Goal: Information Seeking & Learning: Learn about a topic

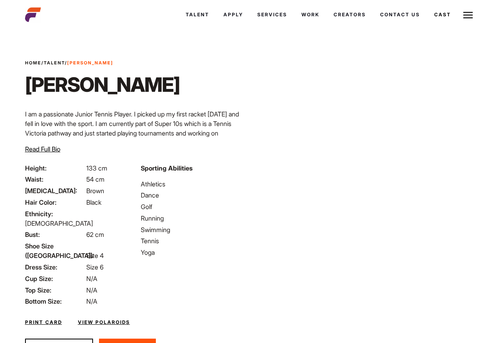
scroll to position [28, 0]
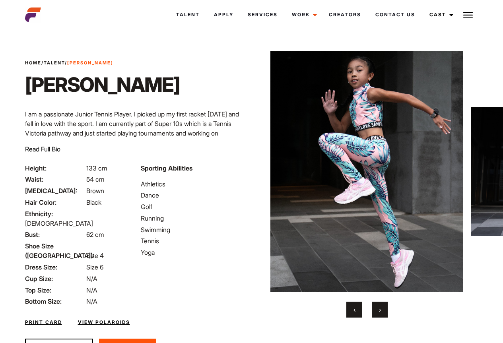
scroll to position [28, 0]
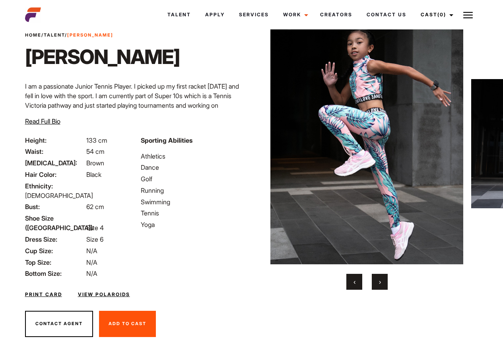
click at [378, 281] on button "›" at bounding box center [380, 282] width 16 height 16
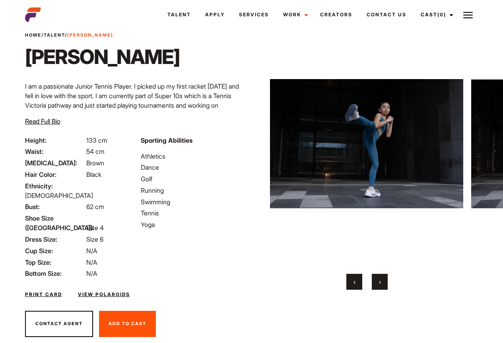
click at [378, 281] on button "›" at bounding box center [380, 282] width 16 height 16
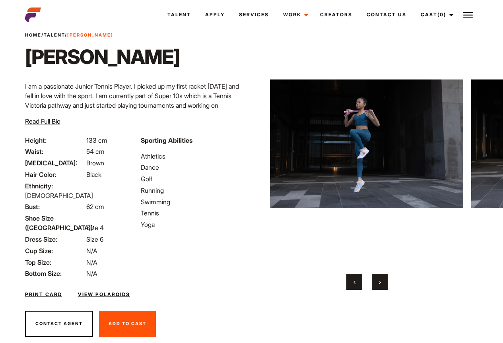
click at [378, 281] on button "›" at bounding box center [380, 282] width 16 height 16
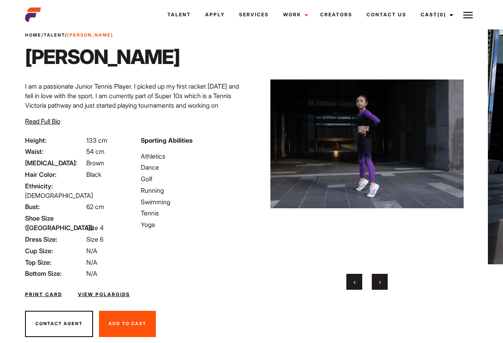
click at [384, 282] on button "›" at bounding box center [380, 282] width 16 height 16
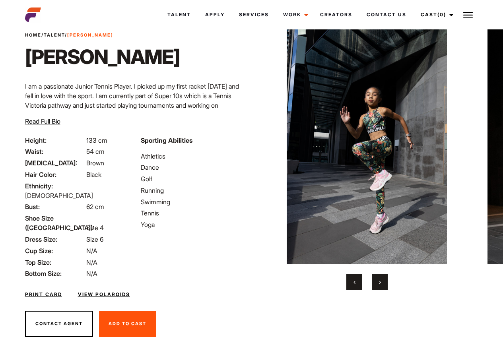
click at [383, 282] on button "›" at bounding box center [380, 282] width 16 height 16
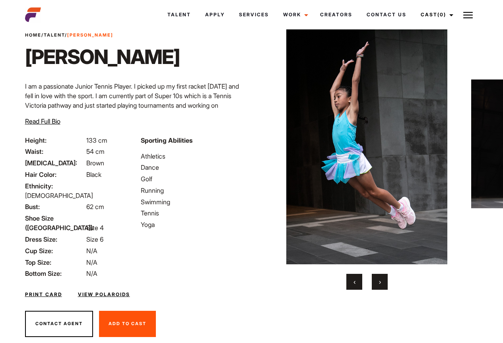
click at [383, 282] on button "›" at bounding box center [380, 282] width 16 height 16
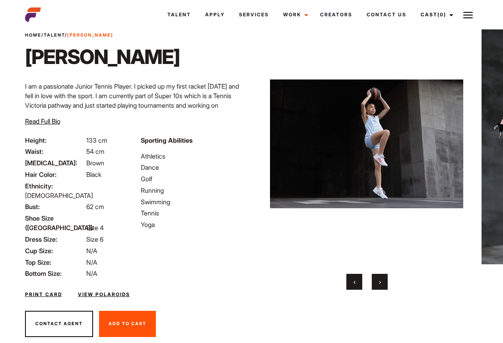
click at [383, 282] on button "›" at bounding box center [380, 282] width 16 height 16
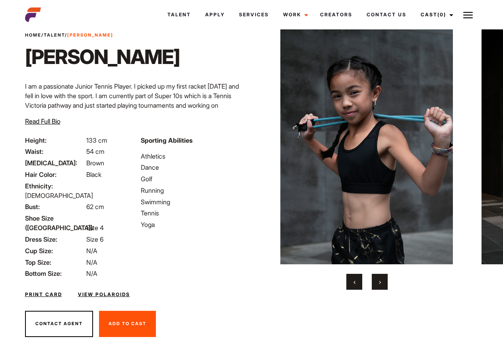
click at [383, 282] on button "›" at bounding box center [380, 282] width 16 height 16
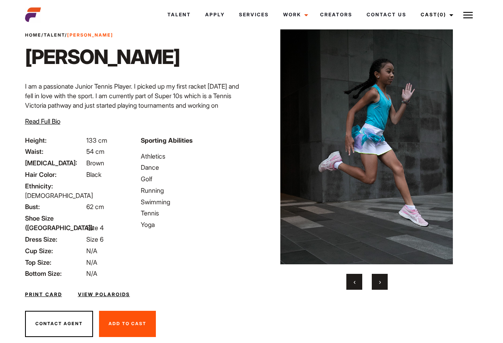
click at [383, 282] on button "›" at bounding box center [380, 282] width 16 height 16
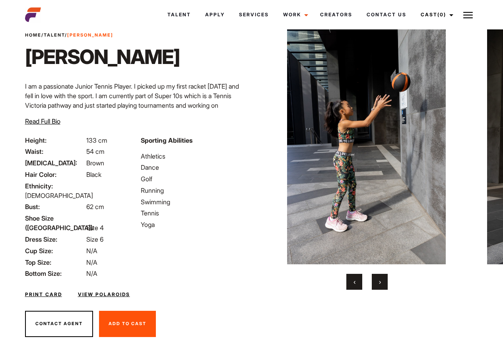
click at [379, 278] on button "›" at bounding box center [380, 282] width 16 height 16
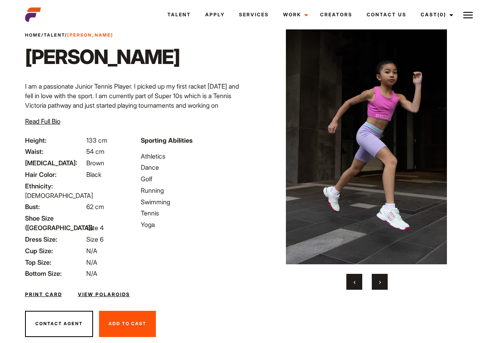
click at [379, 278] on span "›" at bounding box center [380, 282] width 2 height 8
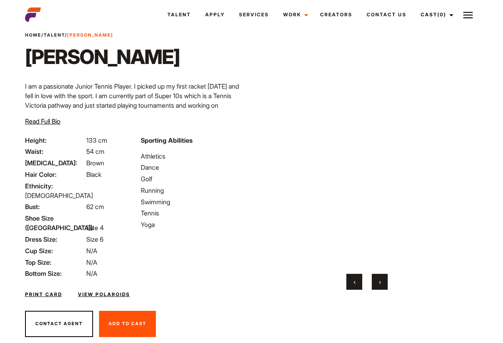
click at [380, 278] on span "›" at bounding box center [380, 282] width 2 height 8
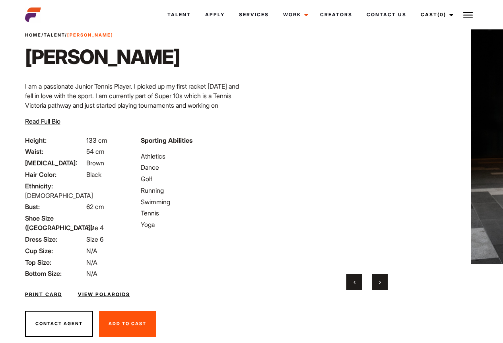
drag, startPoint x: 355, startPoint y: 137, endPoint x: 288, endPoint y: 229, distance: 113.4
click at [288, 229] on video "Your browser does not support the video tag." at bounding box center [366, 143] width 193 height 241
click at [327, 153] on video "Your browser does not support the video tag." at bounding box center [366, 143] width 193 height 241
click at [380, 282] on span "›" at bounding box center [380, 282] width 2 height 8
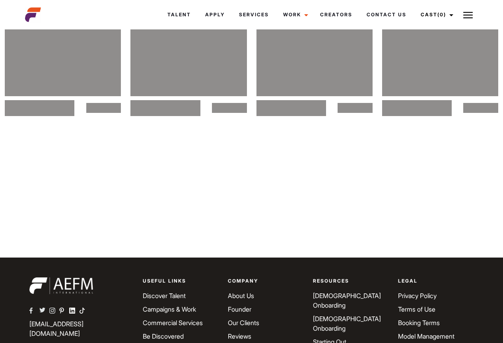
scroll to position [955, 0]
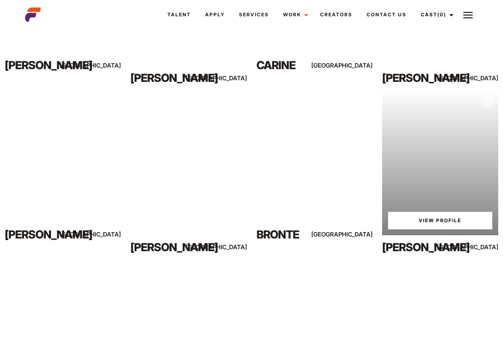
scroll to position [792, 0]
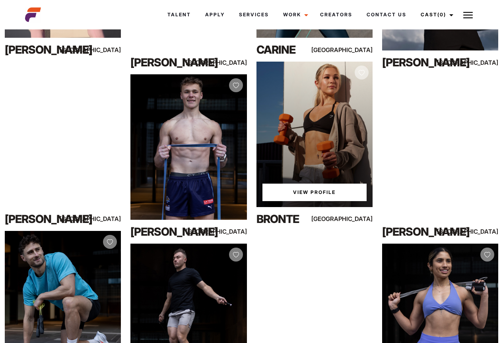
drag, startPoint x: 294, startPoint y: 120, endPoint x: 282, endPoint y: 192, distance: 73.0
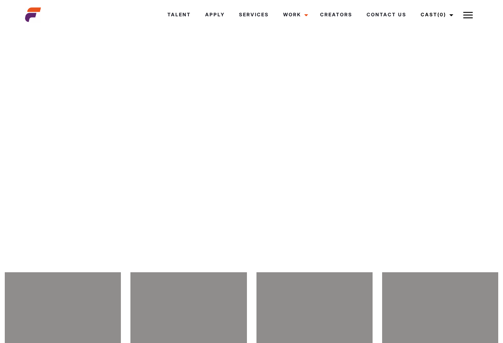
scroll to position [4979, 0]
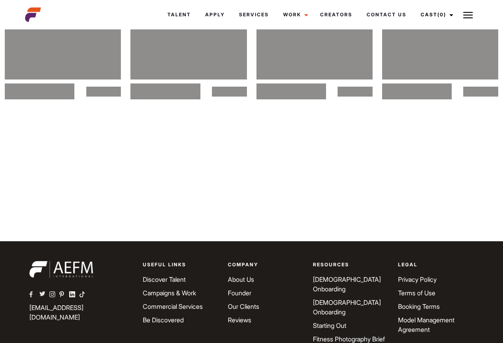
drag, startPoint x: 157, startPoint y: 53, endPoint x: 80, endPoint y: 146, distance: 120.9
click at [80, 146] on div at bounding box center [251, 140] width 503 height 22
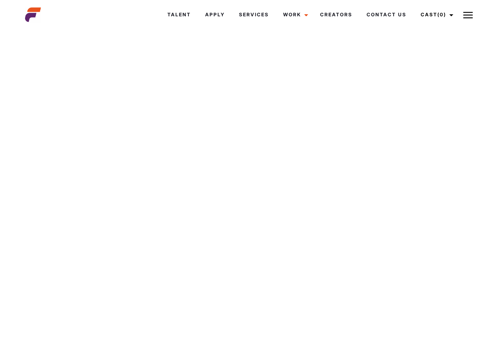
scroll to position [5796, 0]
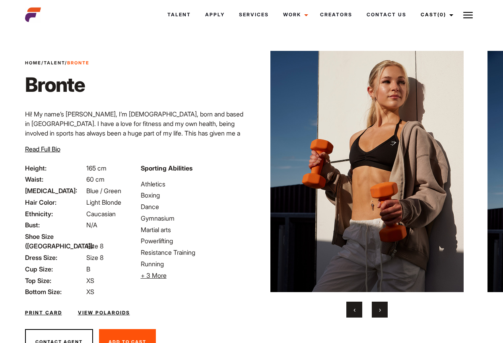
click at [379, 309] on span "›" at bounding box center [380, 310] width 2 height 8
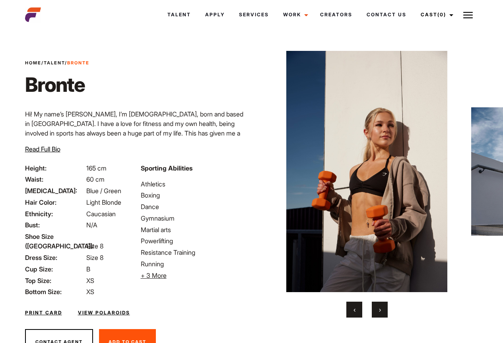
click at [379, 309] on span "›" at bounding box center [380, 310] width 2 height 8
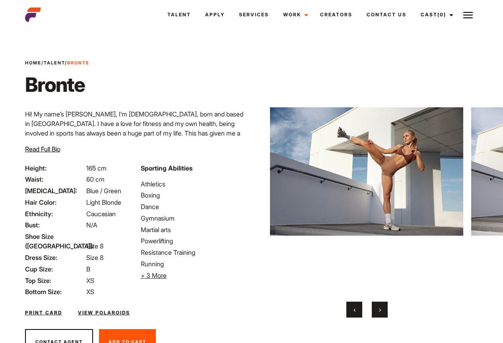
click at [379, 309] on span "›" at bounding box center [380, 310] width 2 height 8
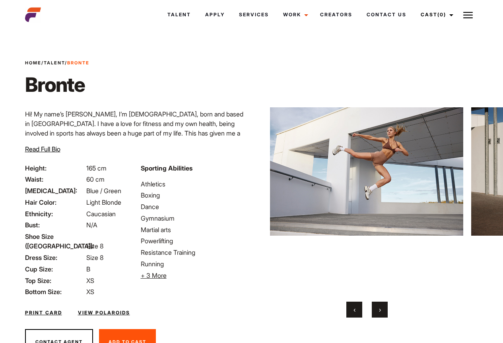
click at [379, 309] on span "›" at bounding box center [380, 310] width 2 height 8
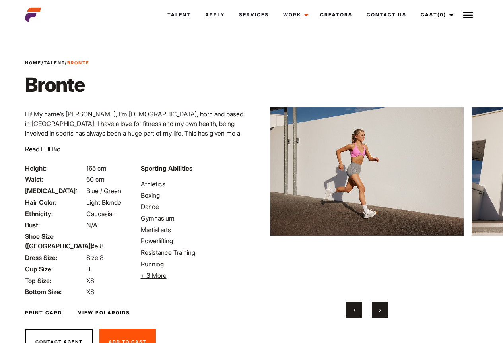
click at [379, 309] on span "›" at bounding box center [380, 310] width 2 height 8
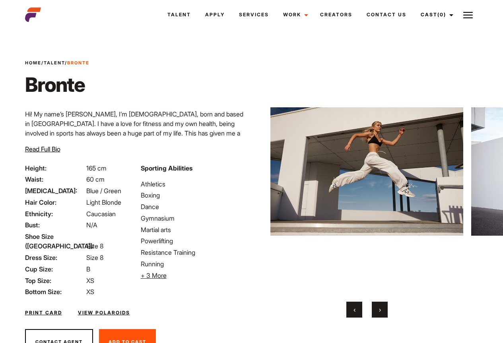
click at [379, 309] on span "›" at bounding box center [380, 310] width 2 height 8
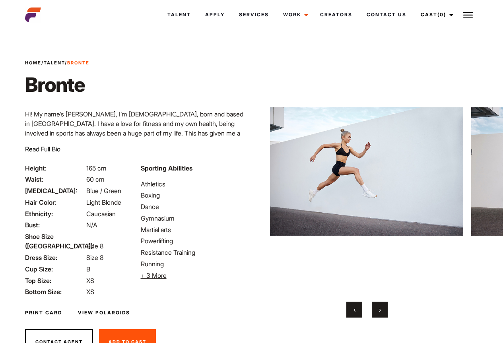
click at [379, 309] on span "›" at bounding box center [380, 310] width 2 height 8
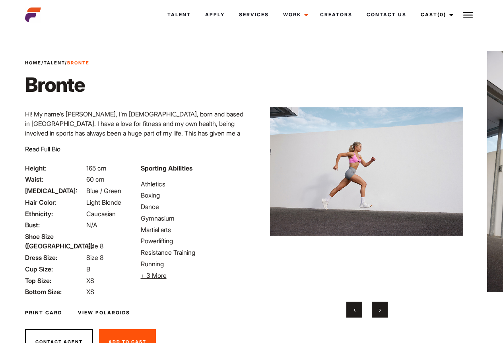
click at [379, 309] on span "›" at bounding box center [380, 310] width 2 height 8
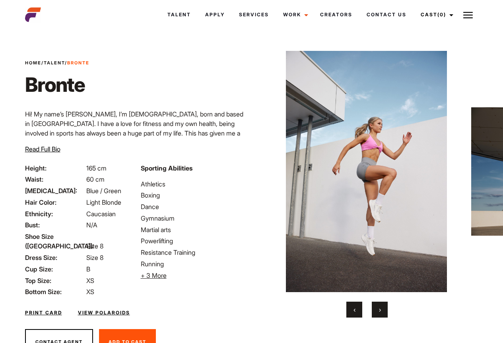
click at [379, 309] on span "›" at bounding box center [380, 310] width 2 height 8
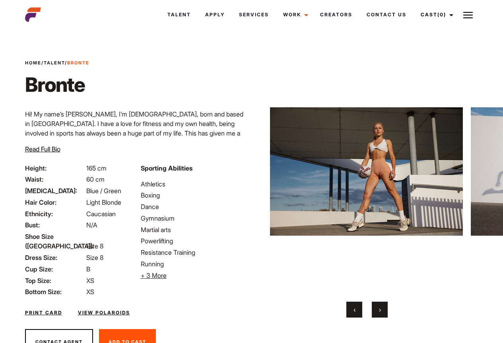
click at [379, 309] on span "›" at bounding box center [380, 310] width 2 height 8
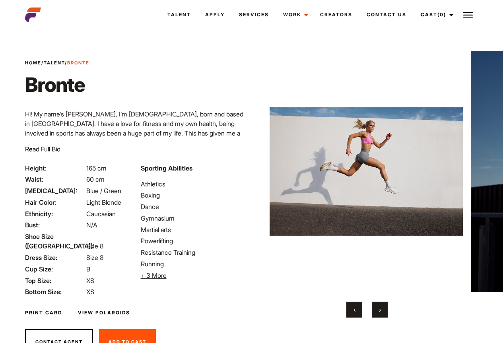
click at [379, 309] on span "›" at bounding box center [380, 310] width 2 height 8
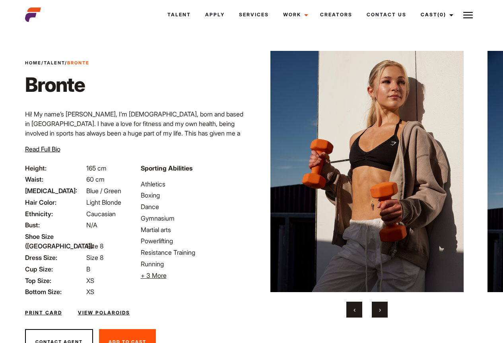
click at [379, 309] on span "›" at bounding box center [380, 310] width 2 height 8
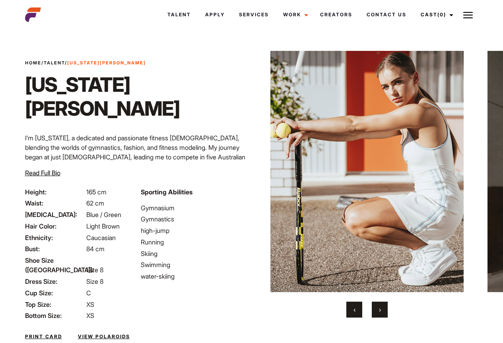
click at [380, 309] on span "›" at bounding box center [380, 310] width 2 height 8
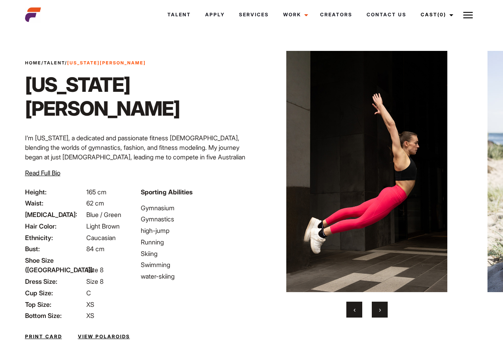
click at [380, 309] on span "›" at bounding box center [380, 310] width 2 height 8
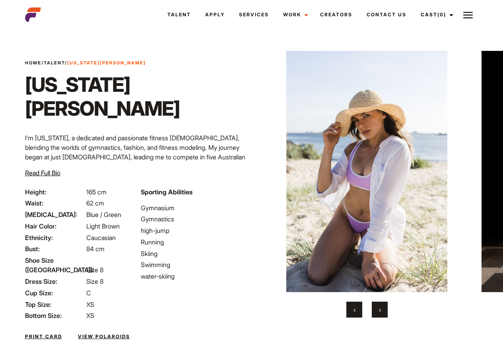
click at [380, 309] on span "›" at bounding box center [380, 310] width 2 height 8
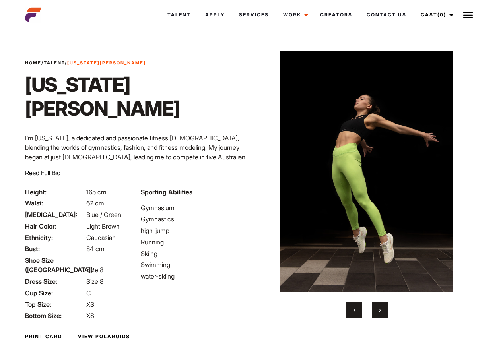
click at [380, 309] on span "›" at bounding box center [380, 310] width 2 height 8
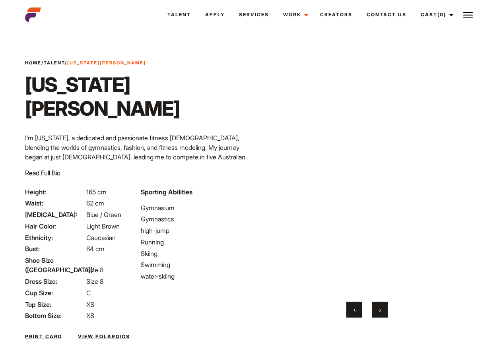
click at [380, 309] on span "›" at bounding box center [380, 310] width 2 height 8
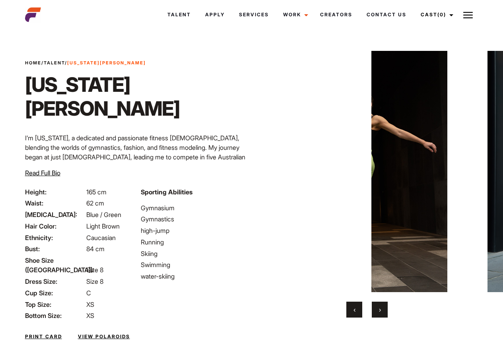
click at [380, 309] on span "›" at bounding box center [380, 310] width 2 height 8
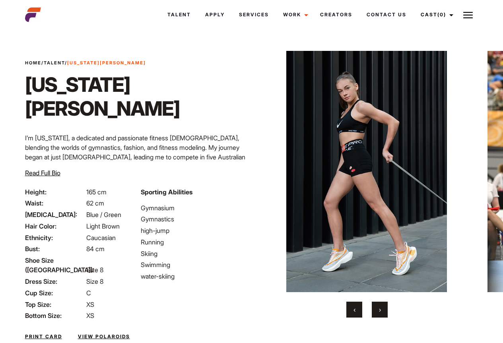
click at [380, 309] on span "›" at bounding box center [380, 310] width 2 height 8
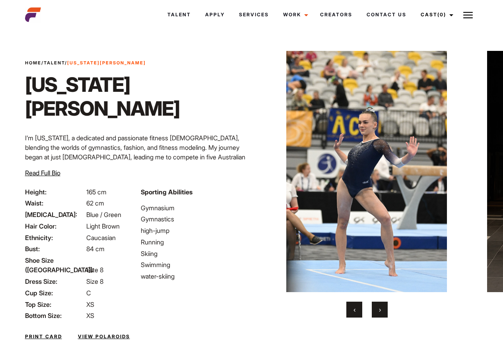
click at [380, 309] on span "›" at bounding box center [380, 310] width 2 height 8
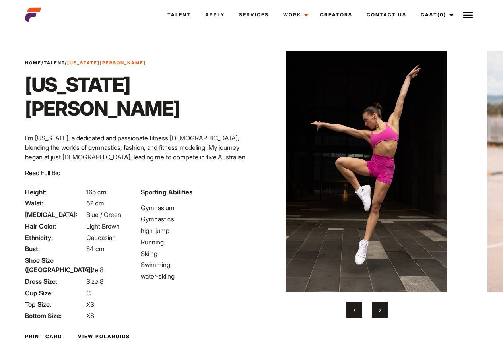
click at [380, 309] on span "›" at bounding box center [380, 310] width 2 height 8
